Goal: Information Seeking & Learning: Learn about a topic

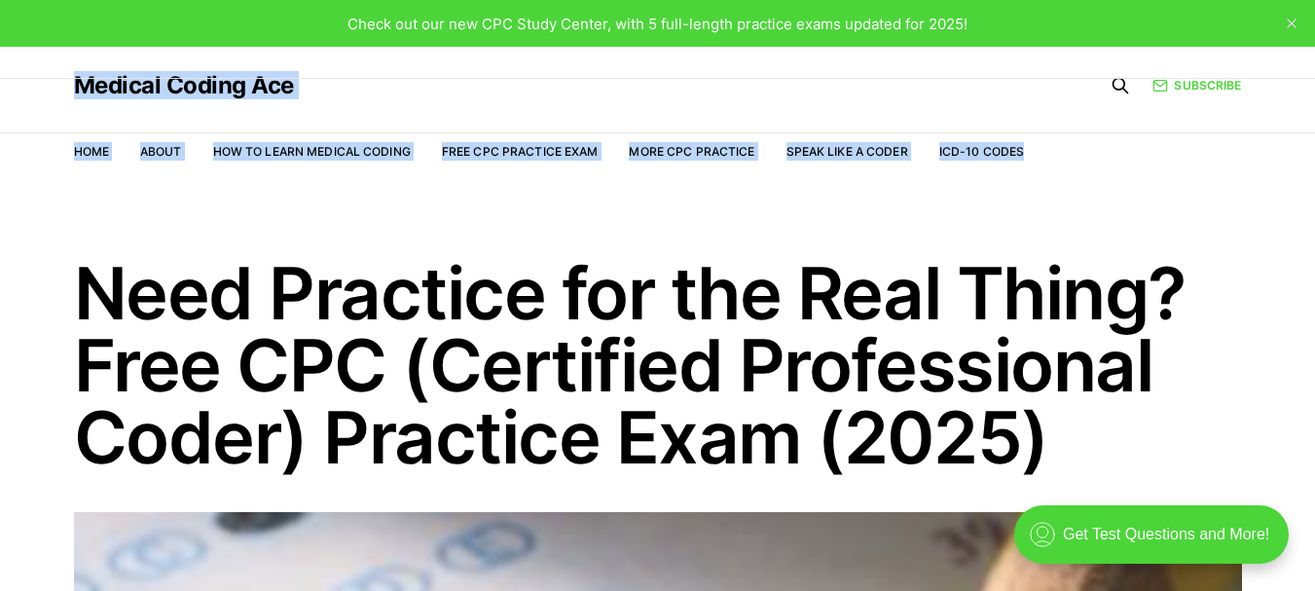
drag, startPoint x: 1314, startPoint y: 36, endPoint x: 1318, endPoint y: 77, distance: 41.1
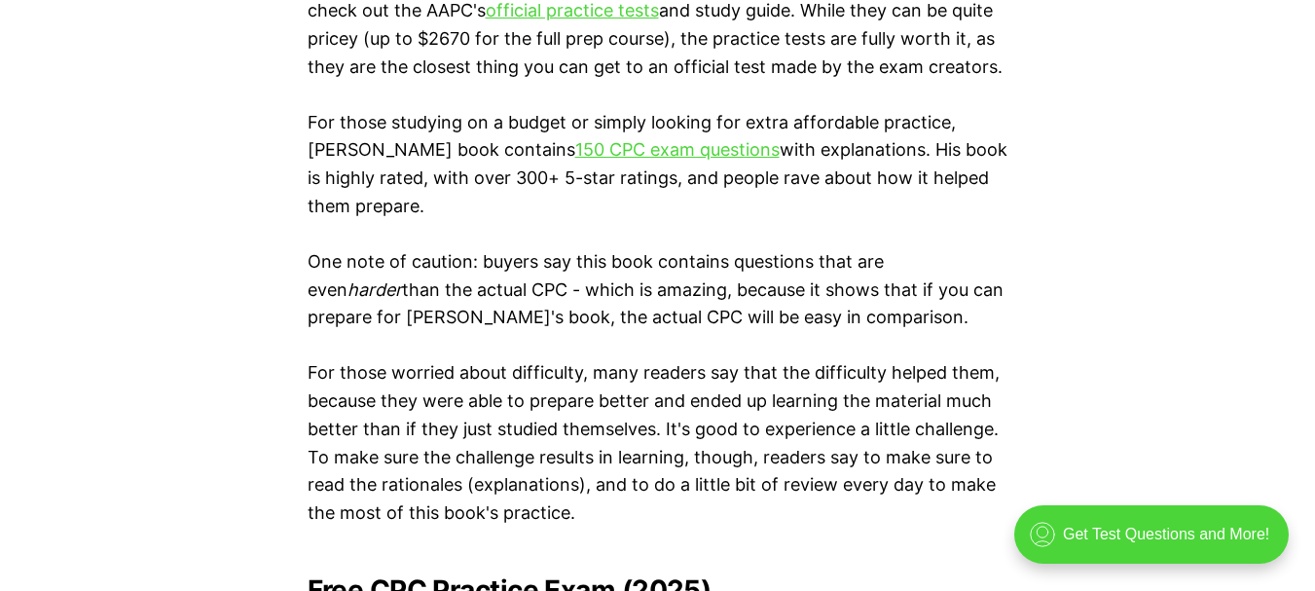
scroll to position [3488, 0]
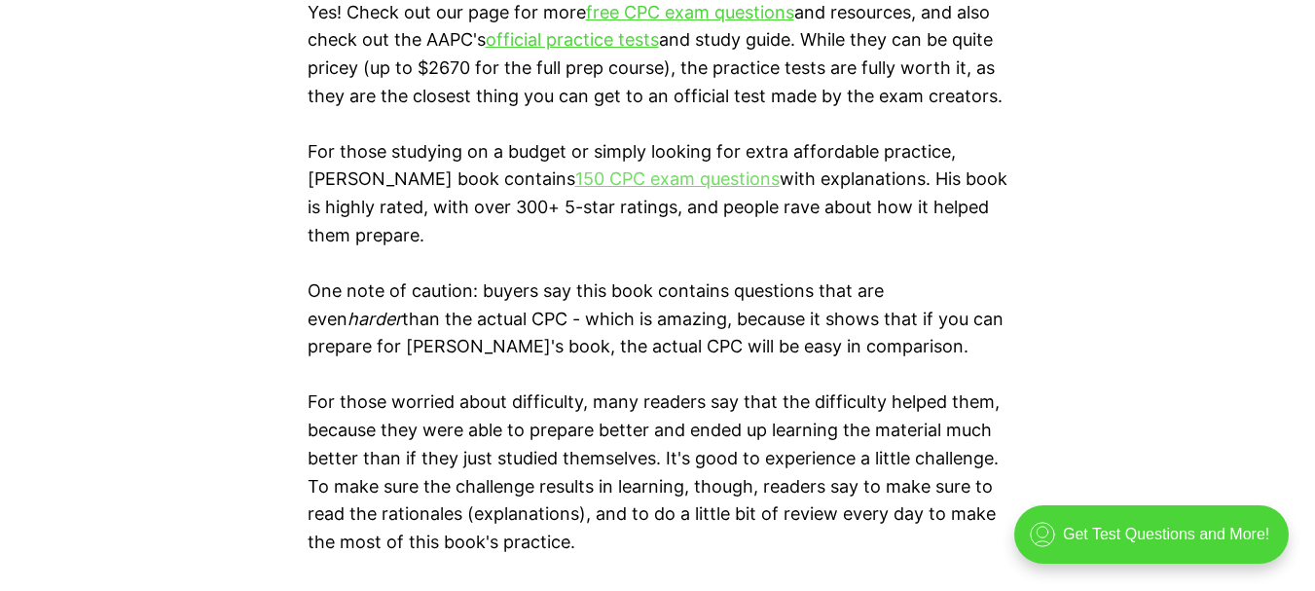
click at [641, 183] on link "150 CPC exam questions" at bounding box center [677, 178] width 204 height 20
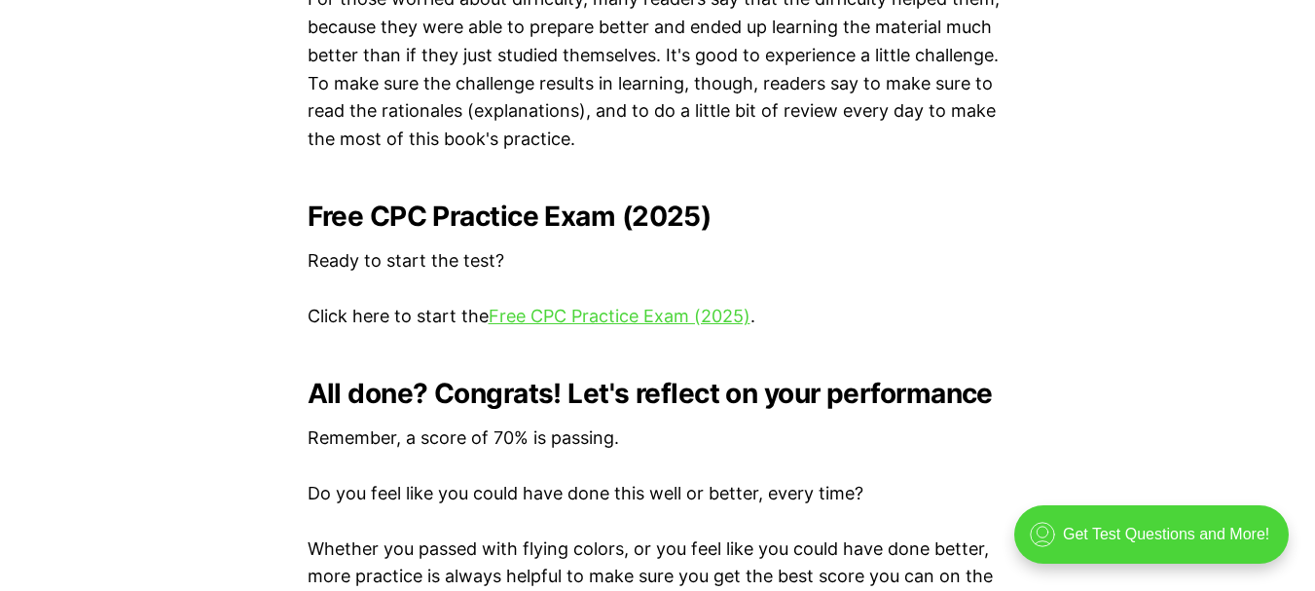
scroll to position [3982, 0]
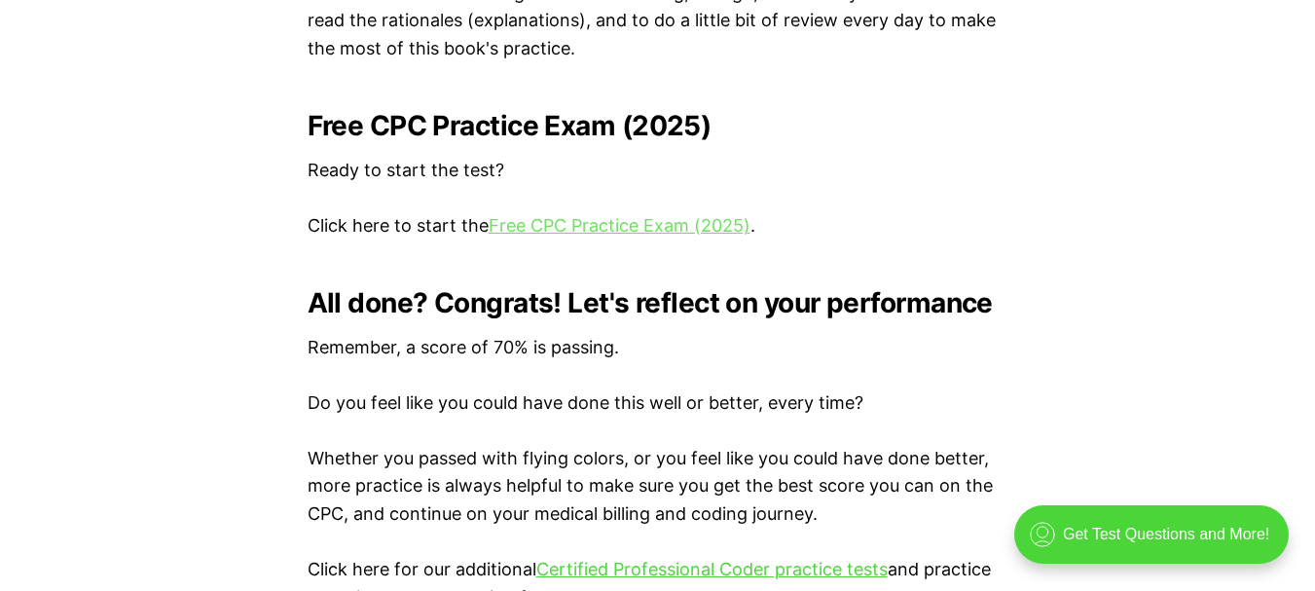
click at [721, 226] on link "Free CPC Practice Exam (2025)" at bounding box center [620, 225] width 262 height 20
